Goal: Transaction & Acquisition: Purchase product/service

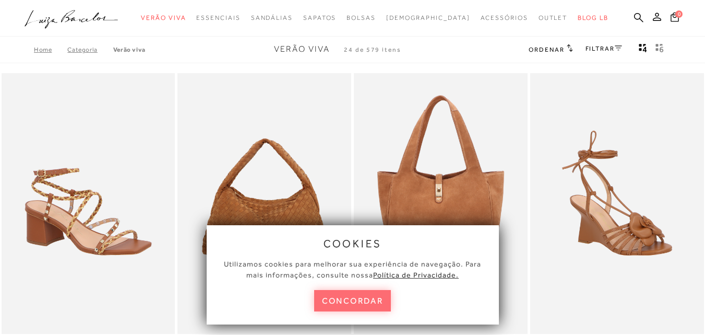
click at [371, 304] on button "concordar" at bounding box center [352, 300] width 77 height 21
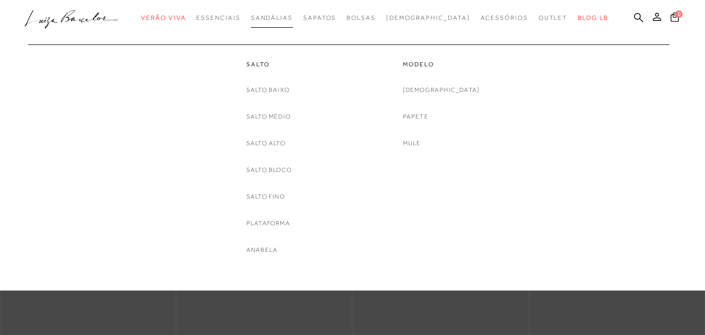
click at [286, 17] on span "Sandálias" at bounding box center [272, 17] width 42 height 7
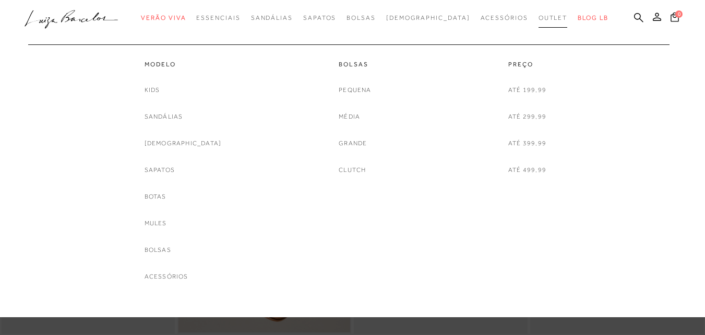
click at [539, 21] on span "Outlet" at bounding box center [553, 17] width 29 height 7
click at [183, 117] on link "Sandálias" at bounding box center [164, 116] width 39 height 11
click at [539, 16] on span "Outlet" at bounding box center [553, 17] width 29 height 7
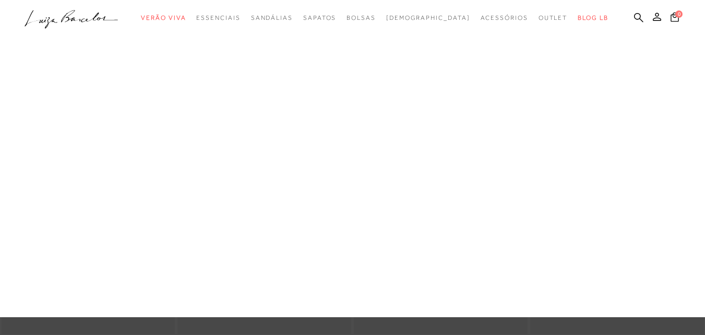
click at [0, 0] on link "Sandálias" at bounding box center [0, 0] width 0 height 0
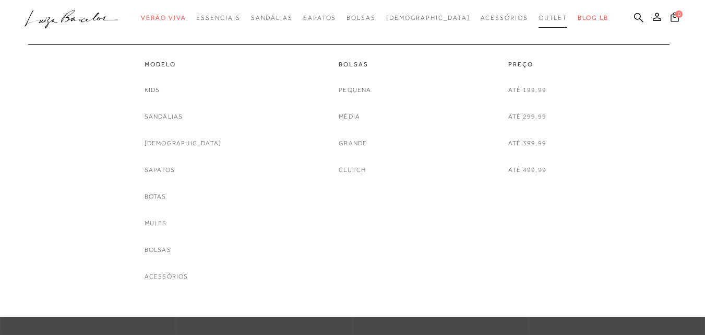
click at [539, 20] on span "Outlet" at bounding box center [553, 17] width 29 height 7
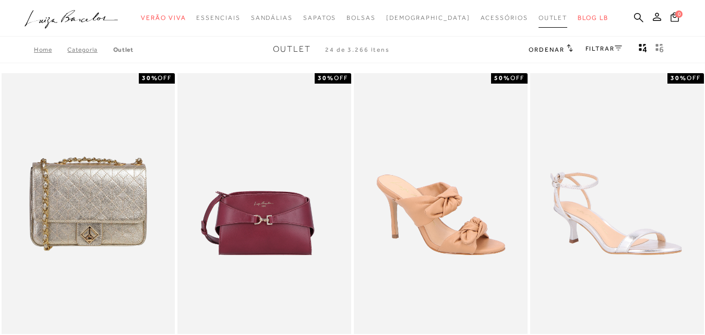
click at [539, 20] on span "Outlet" at bounding box center [553, 17] width 29 height 7
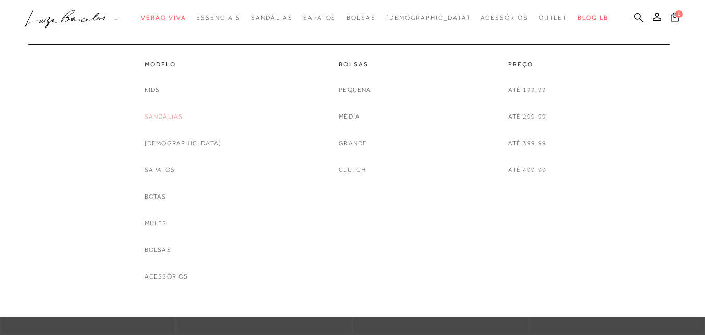
click at [183, 121] on link "Sandálias" at bounding box center [164, 116] width 39 height 11
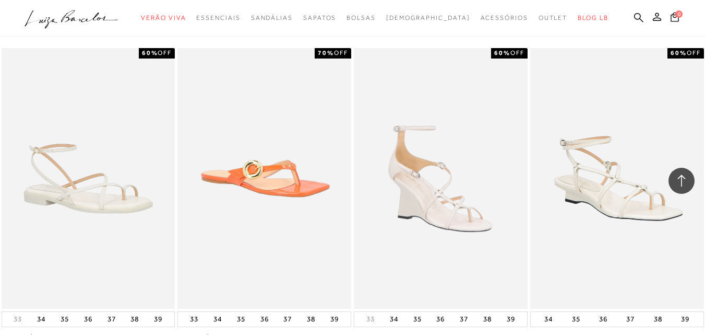
scroll to position [2001, 0]
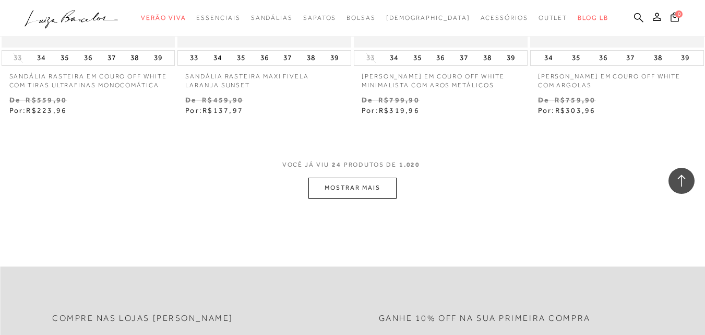
click at [373, 190] on button "MOSTRAR MAIS" at bounding box center [353, 188] width 88 height 20
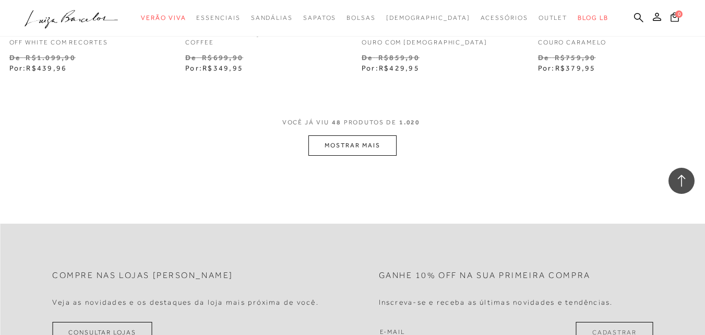
scroll to position [4003, 0]
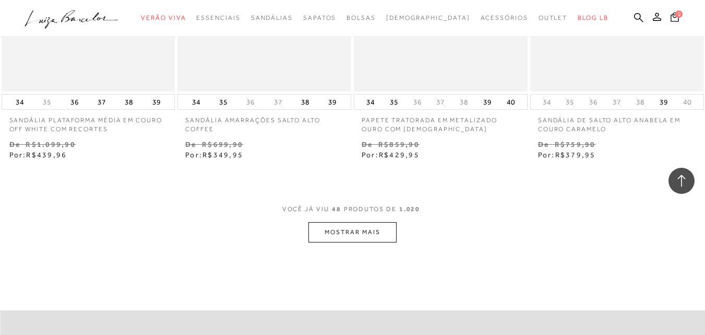
click at [359, 237] on button "MOSTRAR MAIS" at bounding box center [353, 232] width 88 height 20
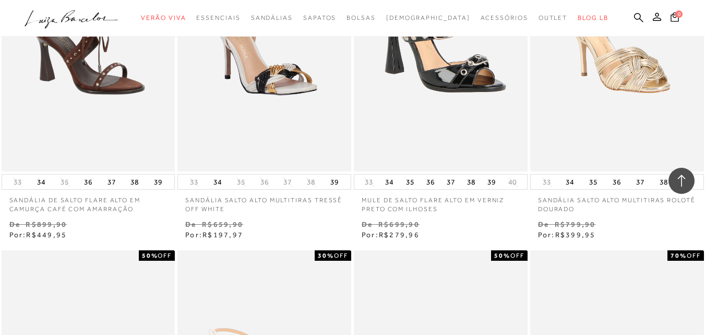
scroll to position [6092, 0]
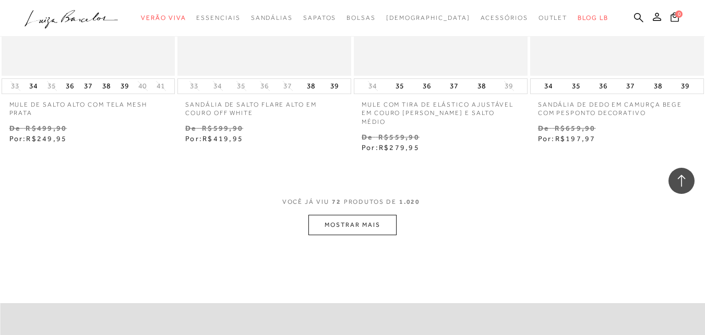
click at [345, 215] on button "MOSTRAR MAIS" at bounding box center [353, 225] width 88 height 20
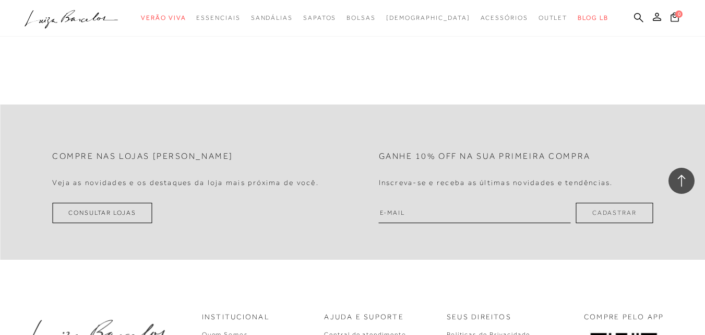
scroll to position [8267, 0]
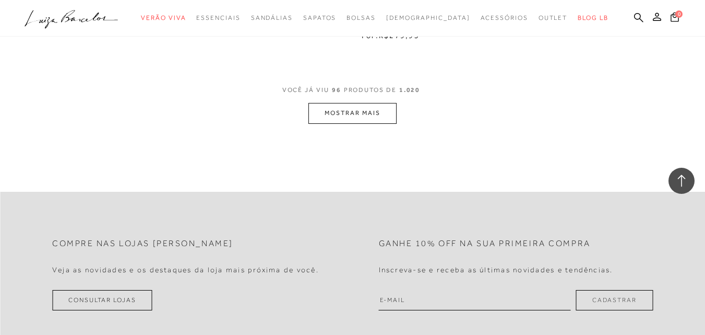
click at [369, 103] on button "MOSTRAR MAIS" at bounding box center [353, 113] width 88 height 20
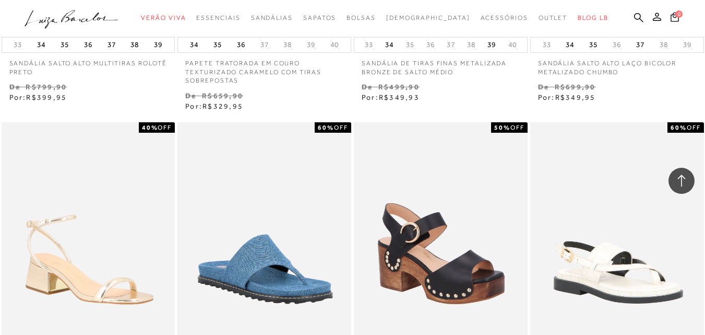
scroll to position [10182, 0]
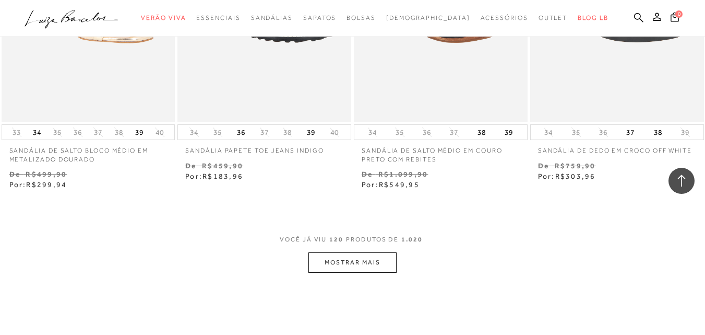
click at [349, 252] on button "MOSTRAR MAIS" at bounding box center [353, 262] width 88 height 20
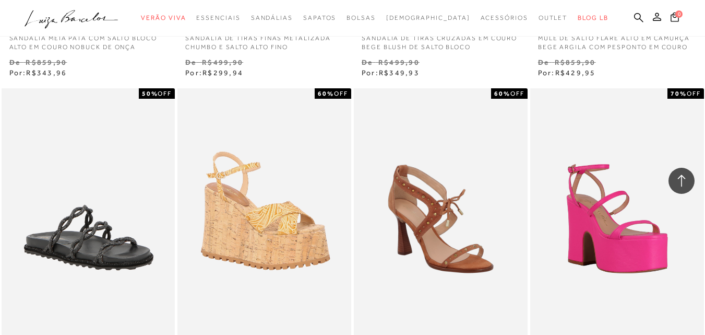
scroll to position [12270, 0]
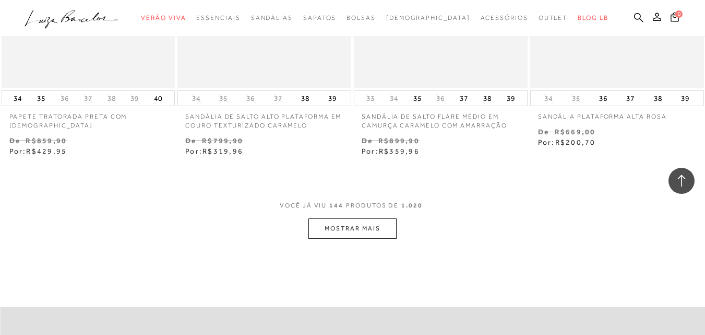
click at [356, 218] on button "MOSTRAR MAIS" at bounding box center [353, 228] width 88 height 20
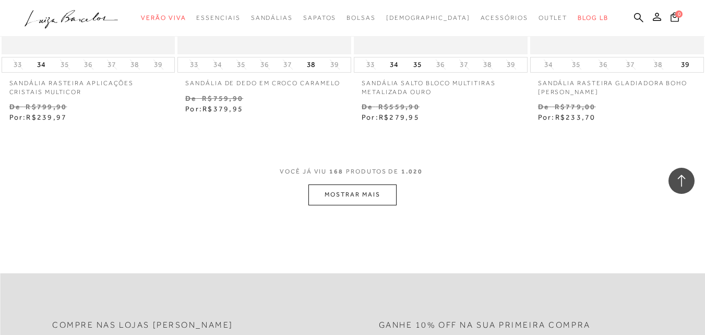
scroll to position [14446, 0]
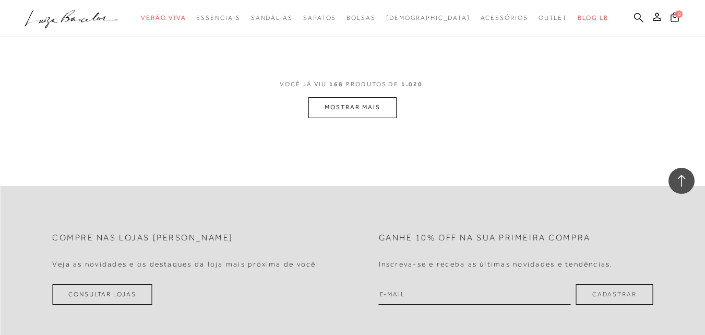
click at [336, 97] on button "MOSTRAR MAIS" at bounding box center [353, 107] width 88 height 20
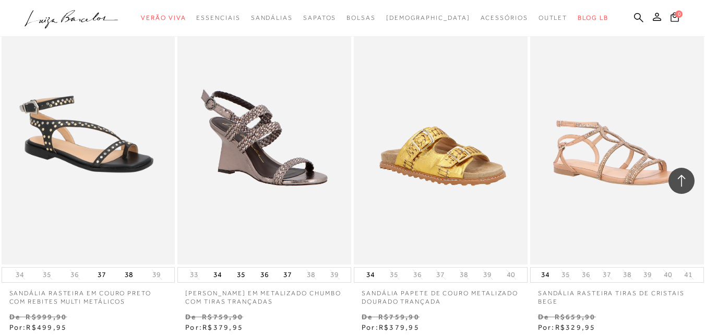
scroll to position [16360, 0]
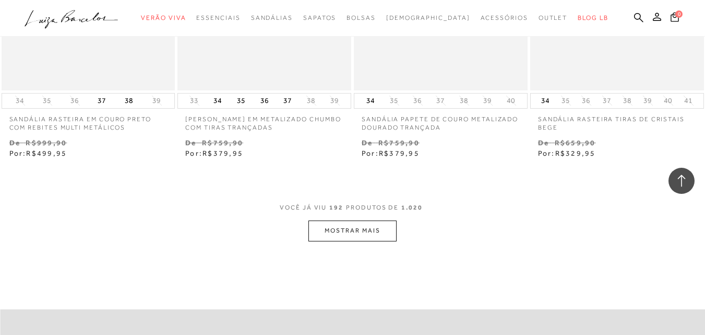
click at [378, 220] on button "MOSTRAR MAIS" at bounding box center [353, 230] width 88 height 20
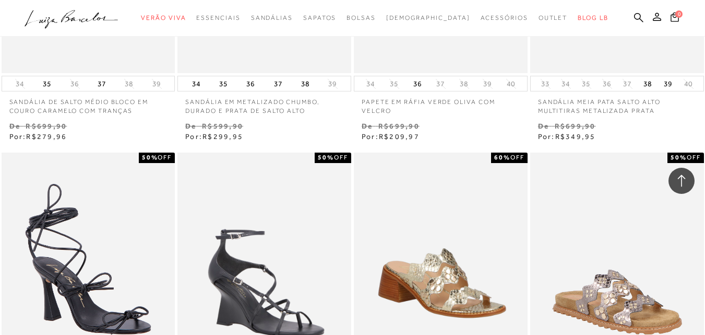
scroll to position [17579, 0]
